Goal: Task Accomplishment & Management: Manage account settings

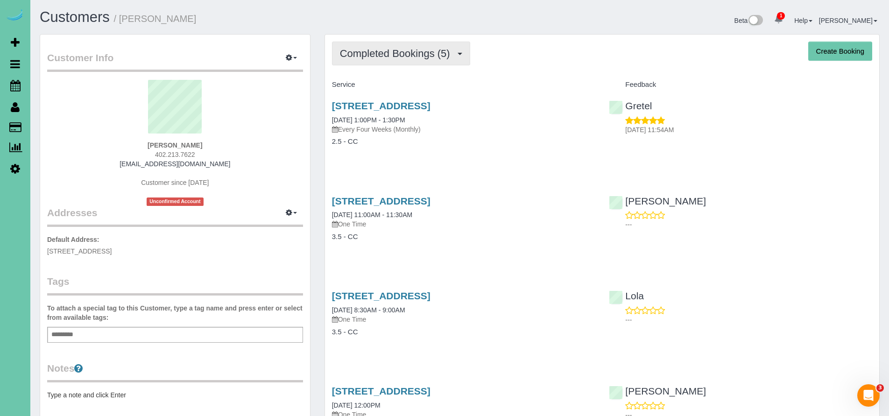
click at [368, 57] on span "Completed Bookings (5)" at bounding box center [397, 54] width 115 height 12
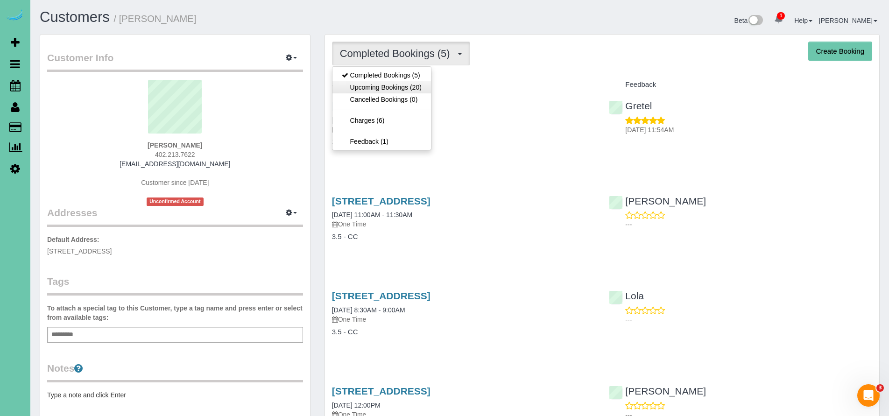
click at [372, 89] on link "Upcoming Bookings (20)" at bounding box center [381, 87] width 99 height 12
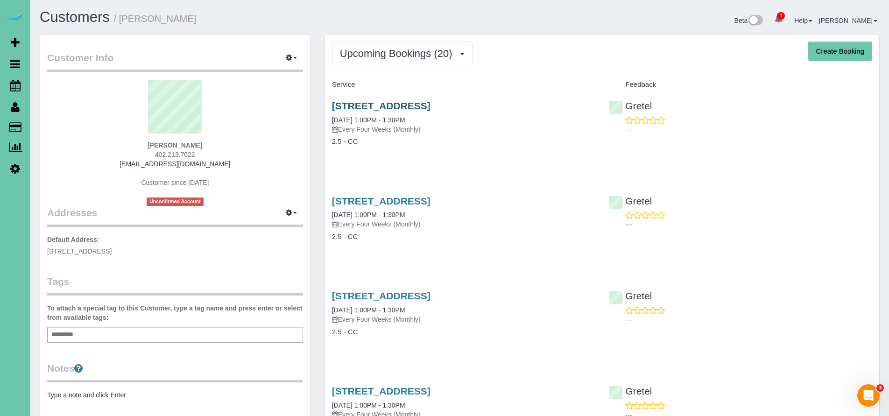
click at [430, 104] on link "1505 N 183rd Ave, Elkhorn, NE 68022" at bounding box center [381, 105] width 99 height 11
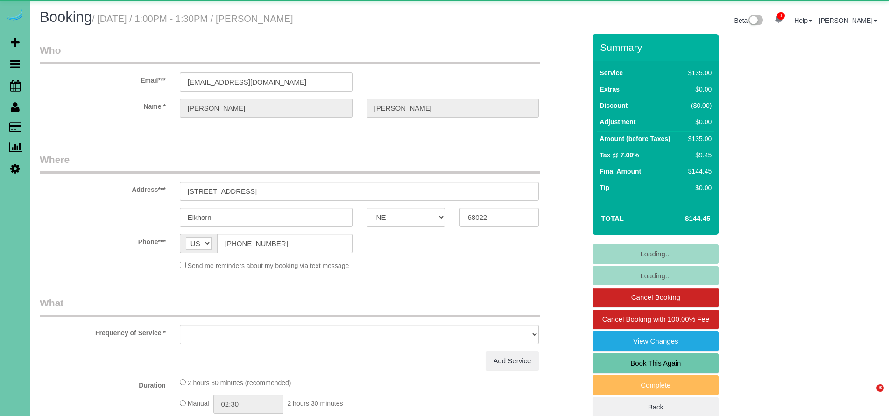
select select "NE"
select select "object:630"
select select "string:fspay-dc6bd09f-d96f-4576-a39f-a8e45863b489"
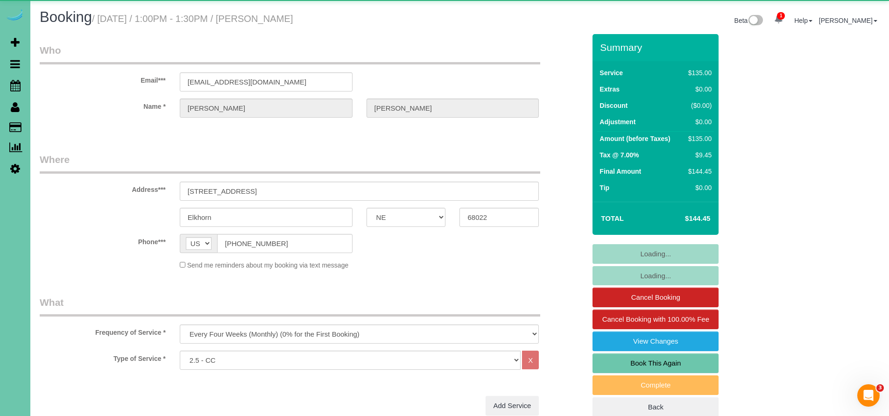
select select "object:649"
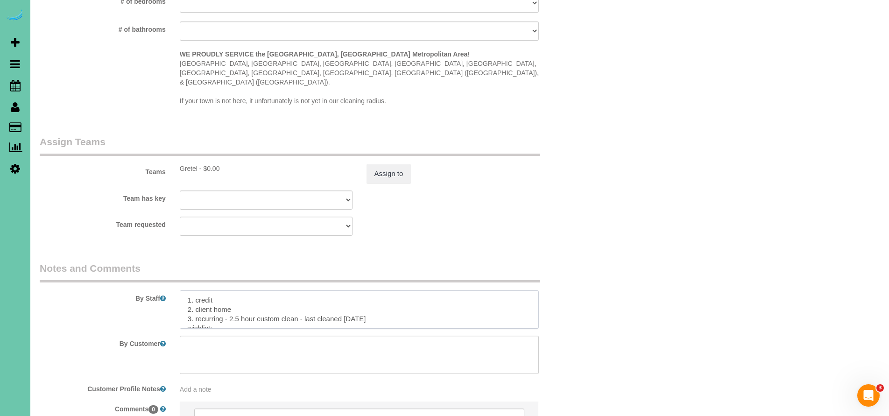
click at [372, 294] on textarea at bounding box center [359, 309] width 359 height 38
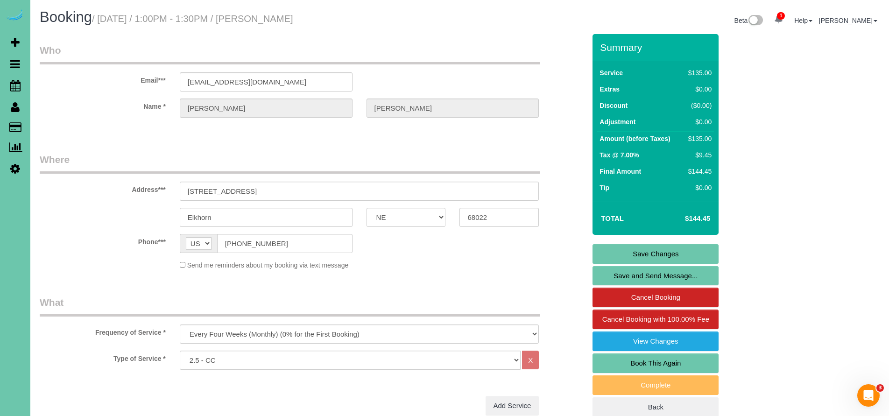
type textarea "1. credit 2. client home 3. recurring - 2.5 hour custom clean wishlist: 1. mast…"
click at [679, 248] on link "Save Changes" at bounding box center [655, 254] width 126 height 20
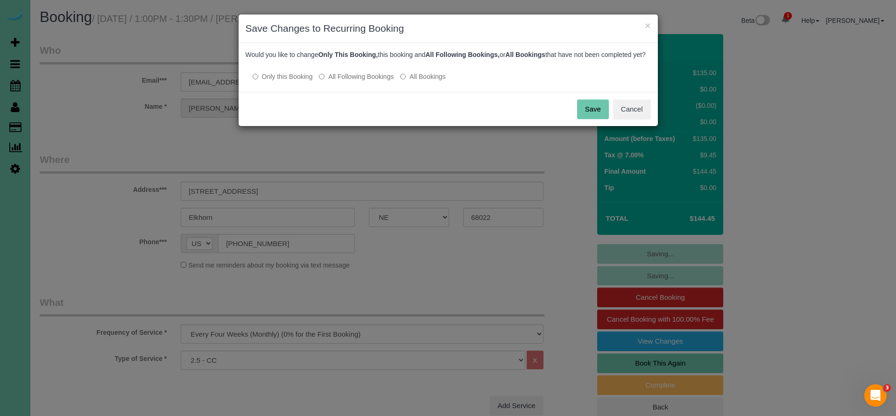
click at [585, 119] on button "Save" at bounding box center [593, 109] width 32 height 20
